Goal: Task Accomplishment & Management: Use online tool/utility

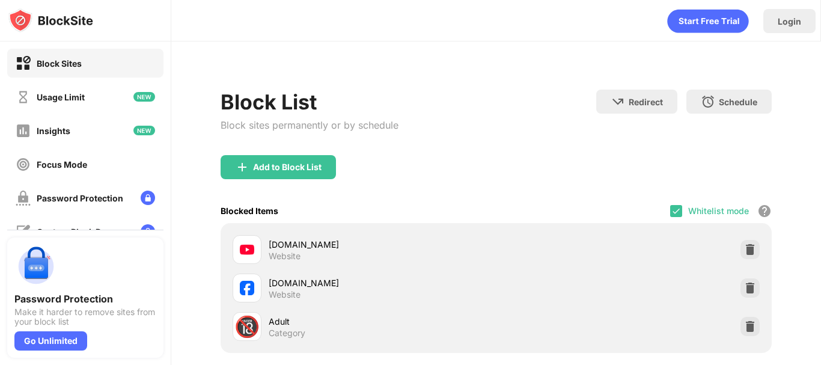
click at [671, 195] on div "Add to Block List" at bounding box center [495, 176] width 551 height 43
click at [774, 20] on div "Login" at bounding box center [789, 21] width 52 height 24
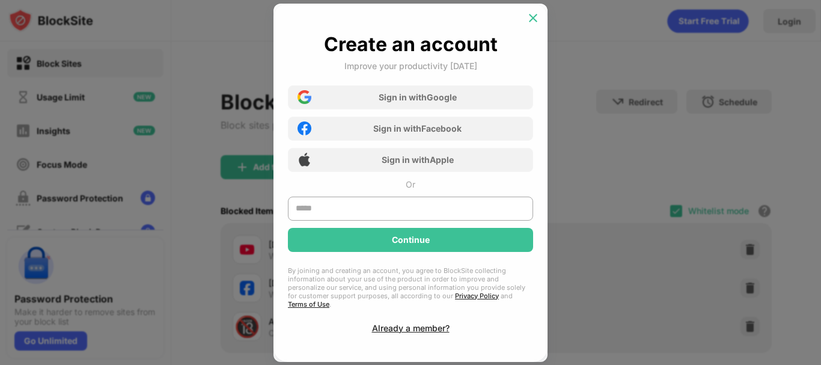
click at [535, 20] on img at bounding box center [533, 18] width 12 height 12
